Goal: Transaction & Acquisition: Purchase product/service

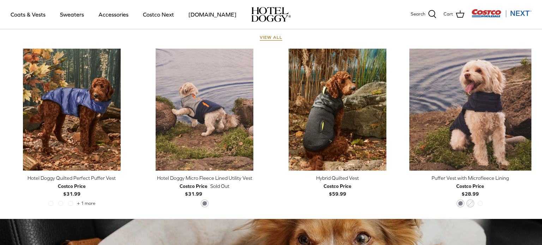
scroll to position [339, 0]
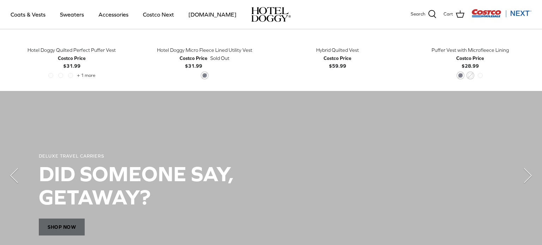
scroll to position [468, 0]
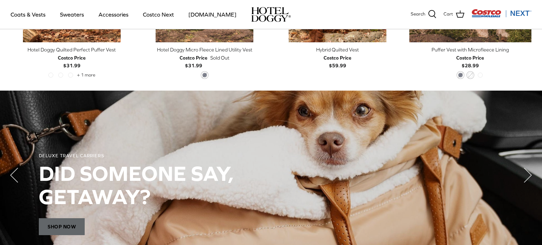
click at [61, 225] on span "Shop Now" at bounding box center [62, 226] width 46 height 17
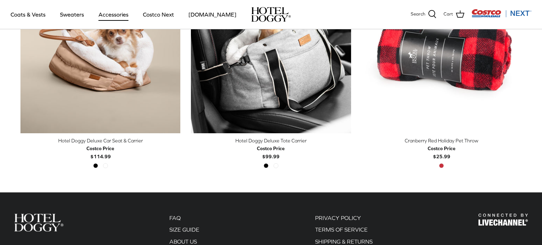
scroll to position [244, 0]
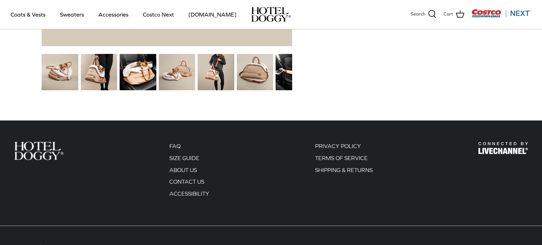
scroll to position [983, 0]
